Goal: Task Accomplishment & Management: Manage account settings

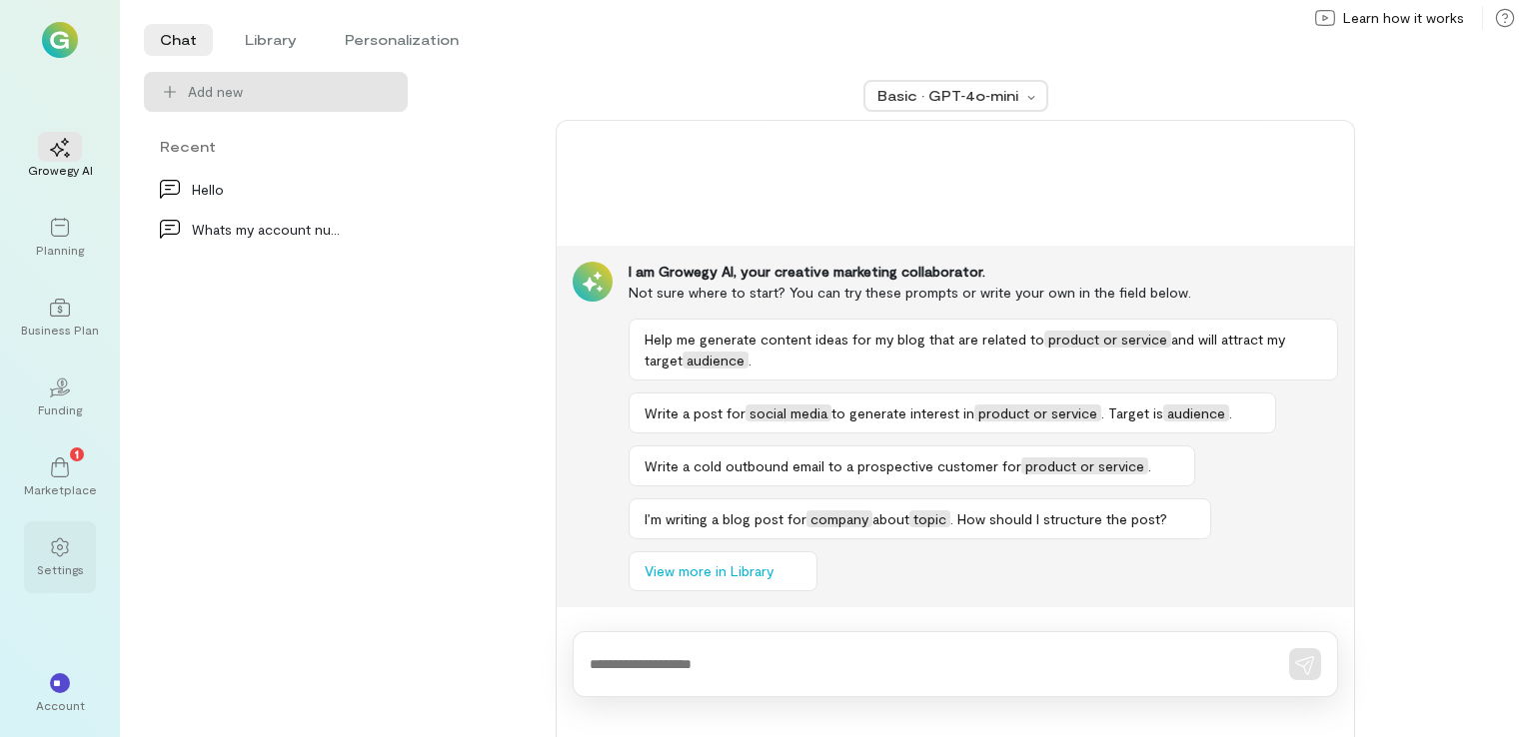
click at [40, 570] on div "Settings" at bounding box center [60, 570] width 47 height 16
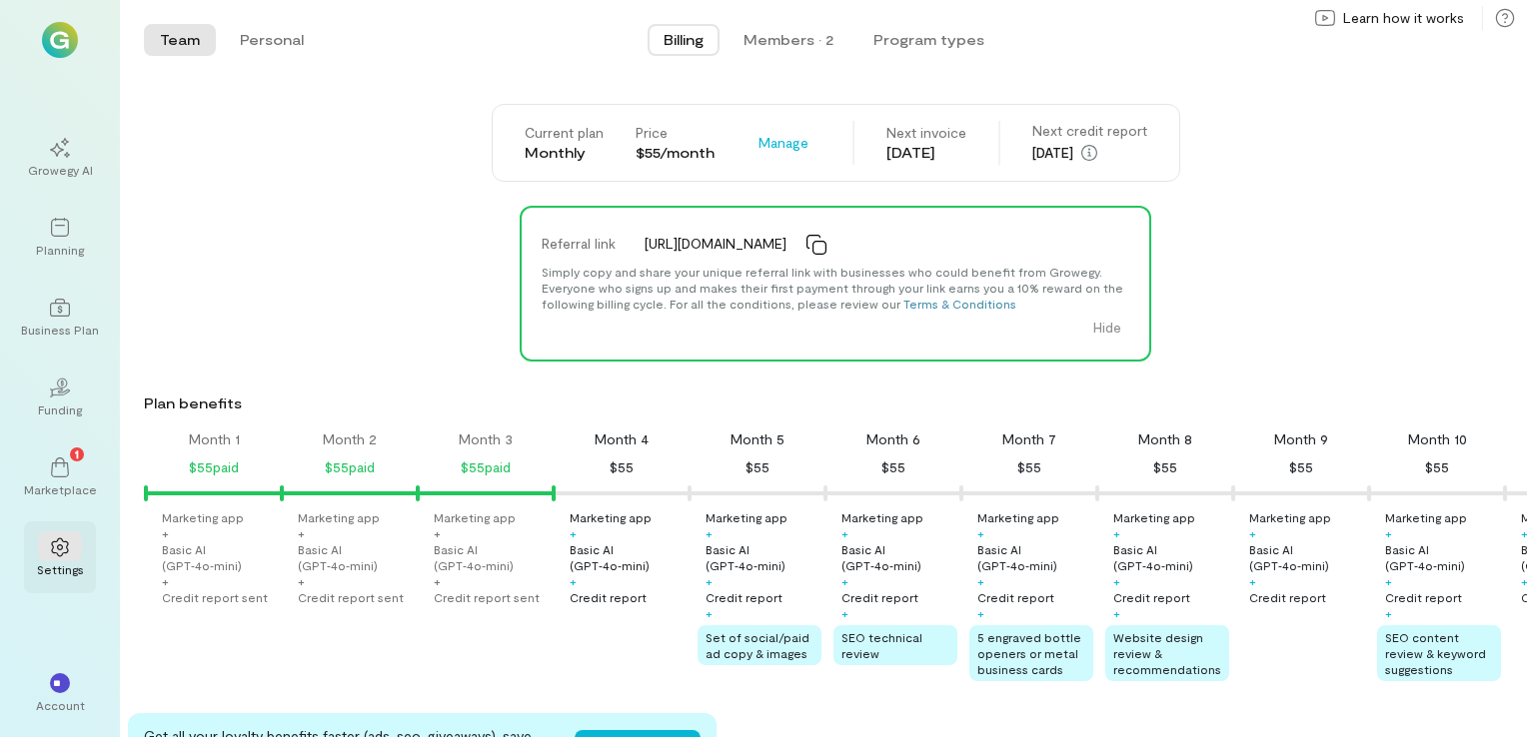
scroll to position [0, 204]
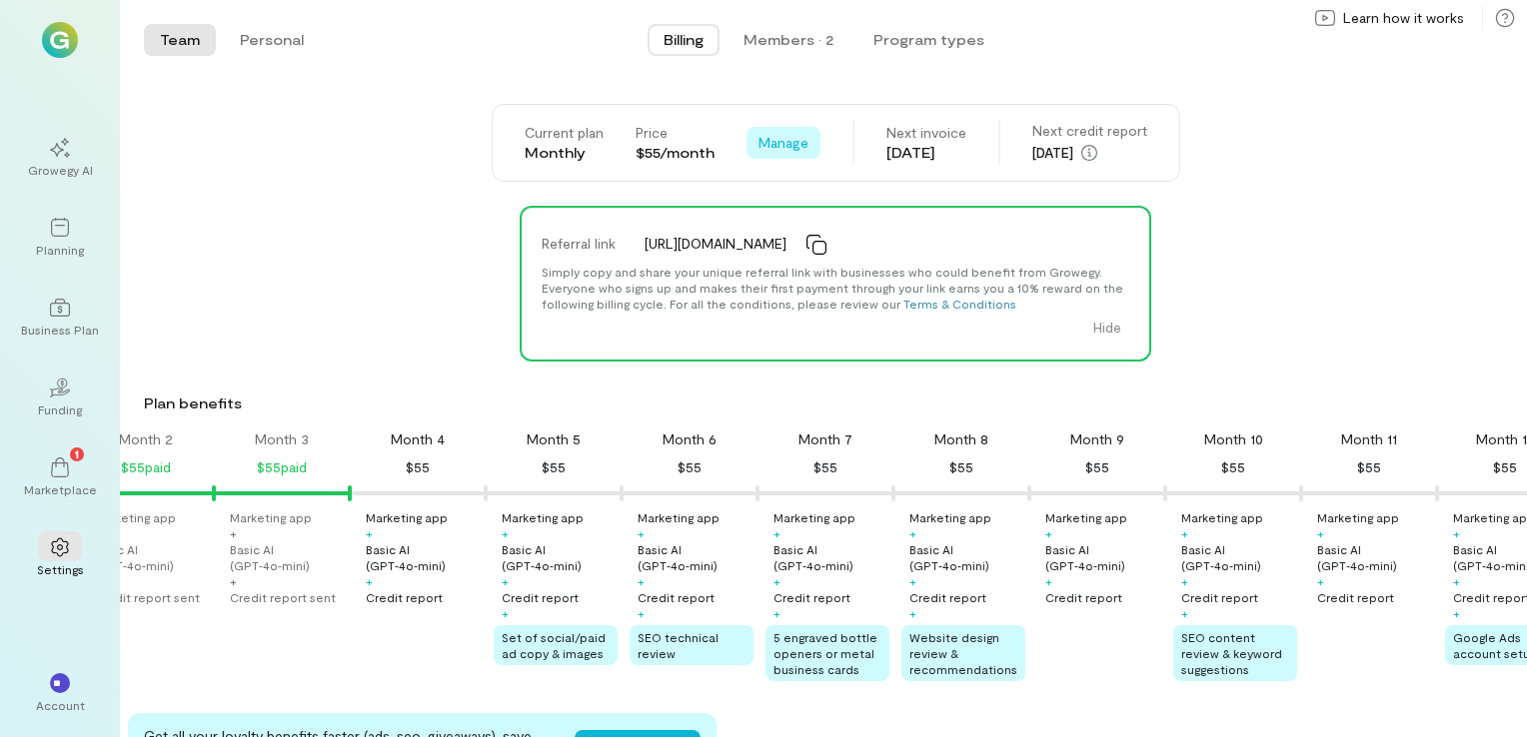
click at [758, 148] on span "Manage" at bounding box center [783, 143] width 50 height 20
click at [794, 222] on span "Cancel plan" at bounding box center [828, 226] width 74 height 20
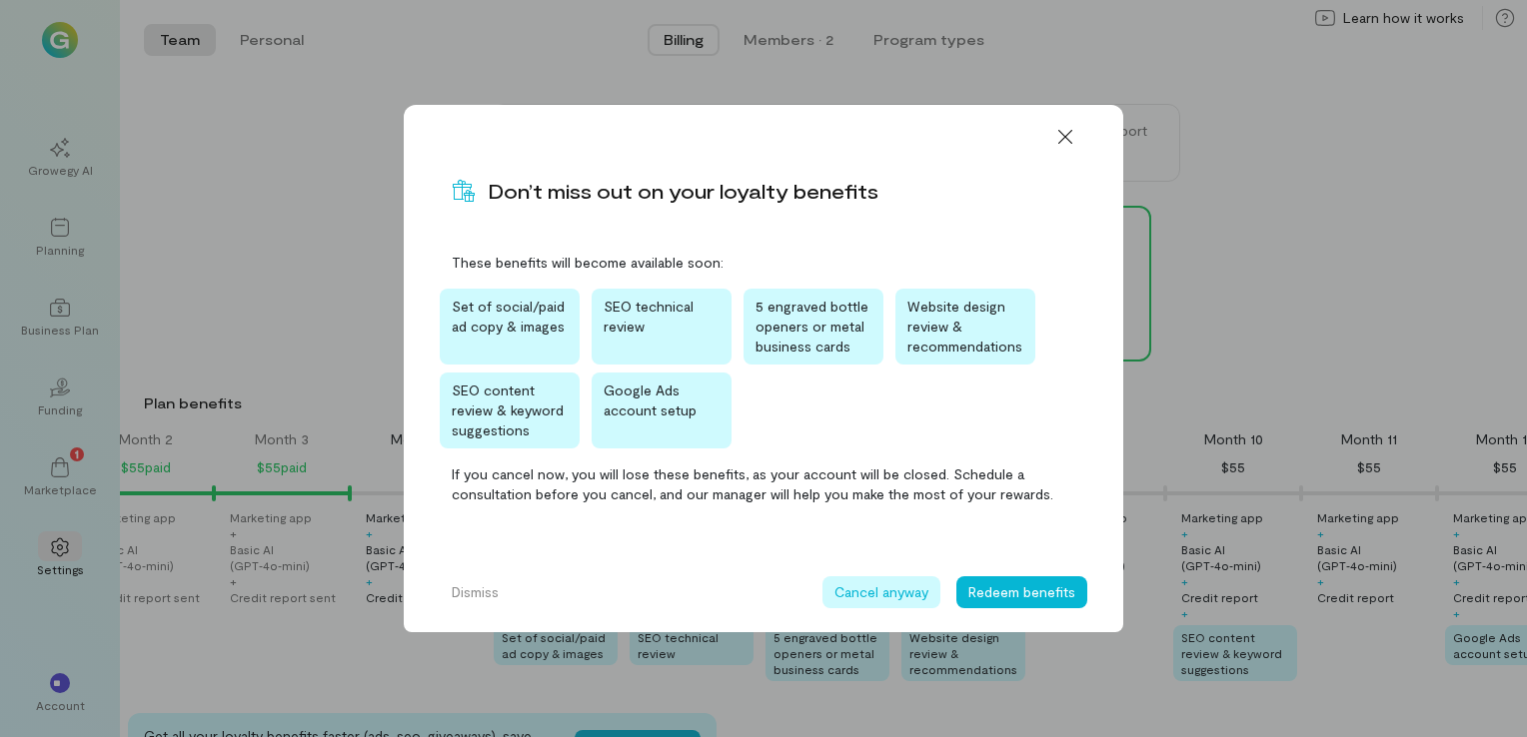
click at [862, 591] on button "Cancel anyway" at bounding box center [881, 593] width 118 height 32
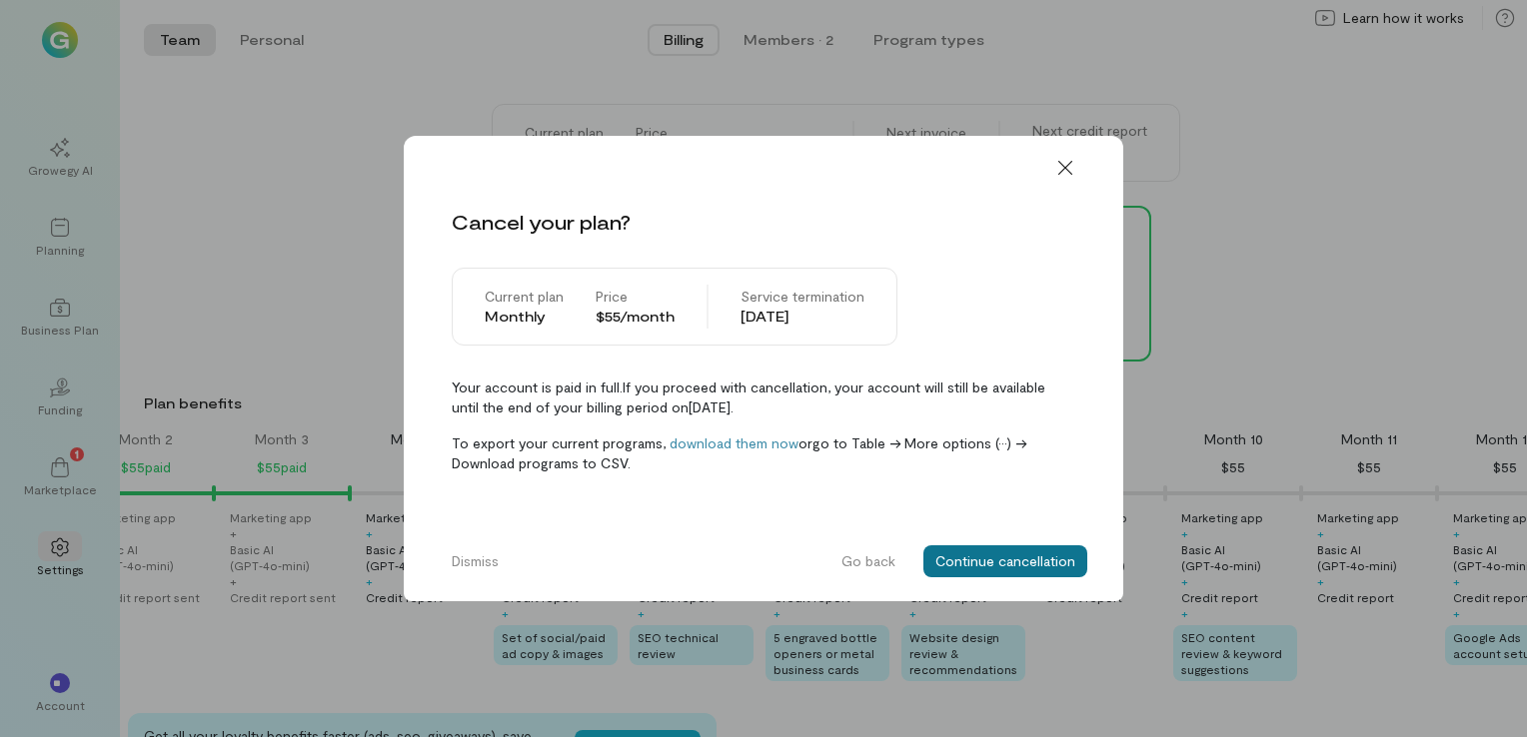
click at [944, 567] on button "Continue cancellation" at bounding box center [1005, 562] width 164 height 32
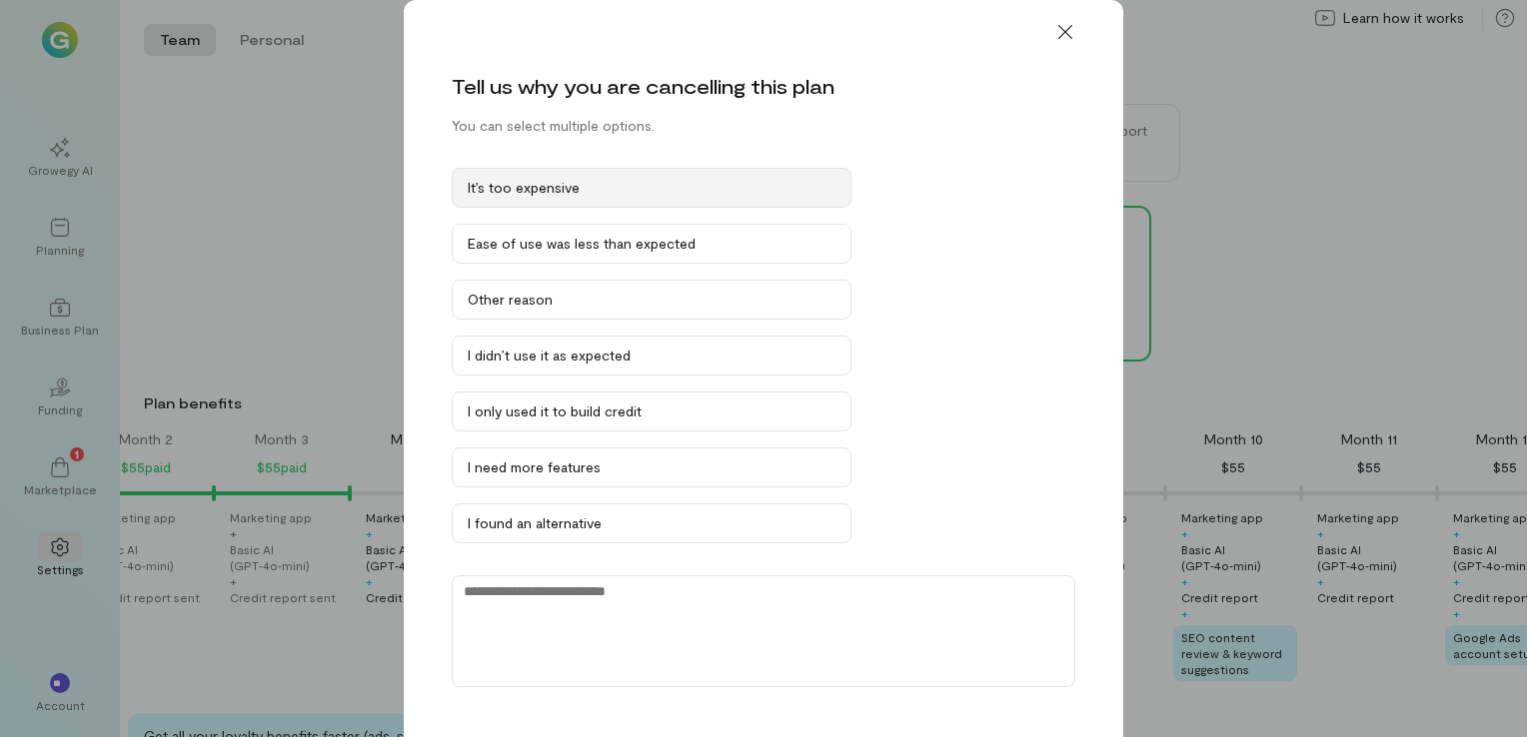
click at [560, 187] on div "It’s too expensive" at bounding box center [652, 188] width 368 height 20
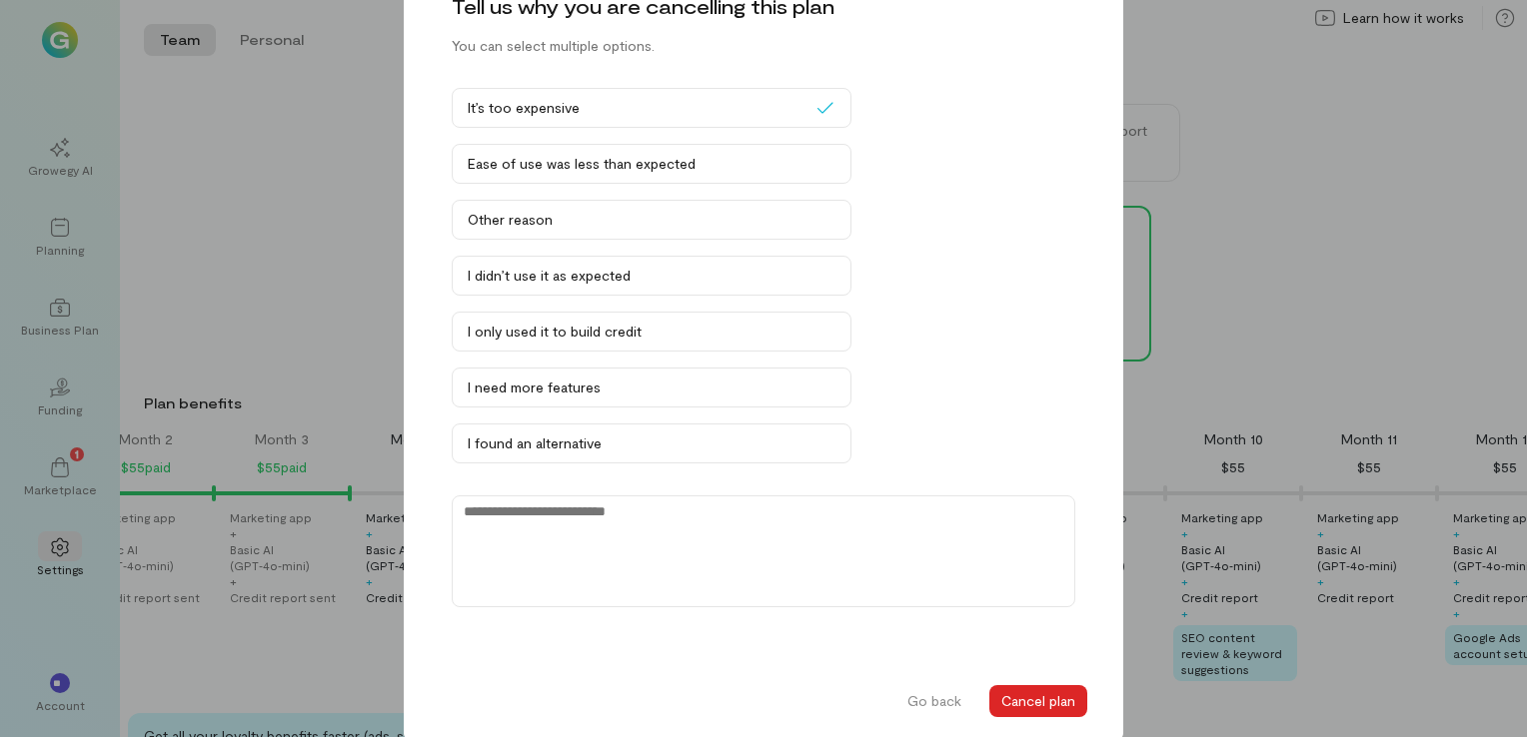
click at [1014, 697] on button "Cancel plan" at bounding box center [1038, 701] width 98 height 32
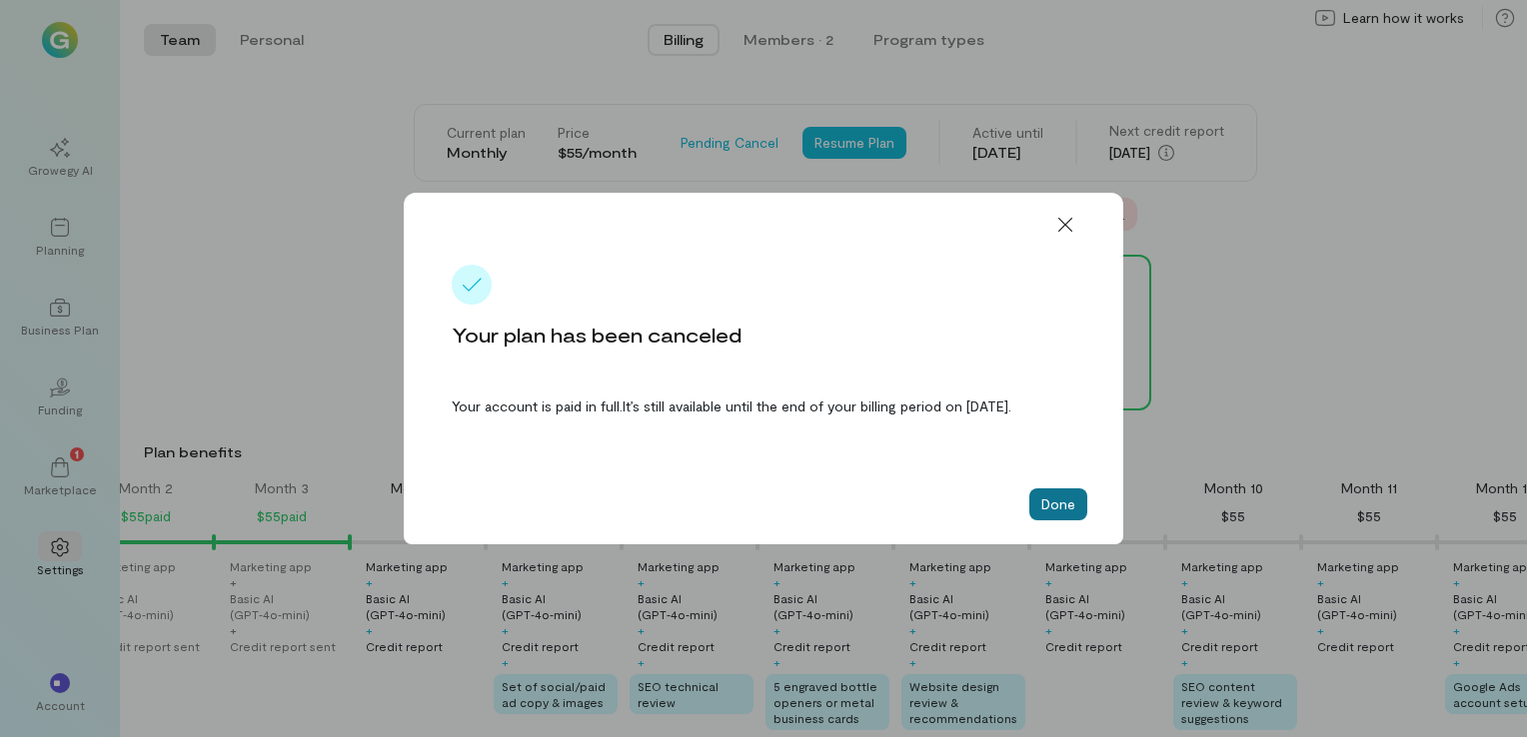
click at [1061, 521] on button "Done" at bounding box center [1058, 505] width 58 height 32
